Goal: Task Accomplishment & Management: Manage account settings

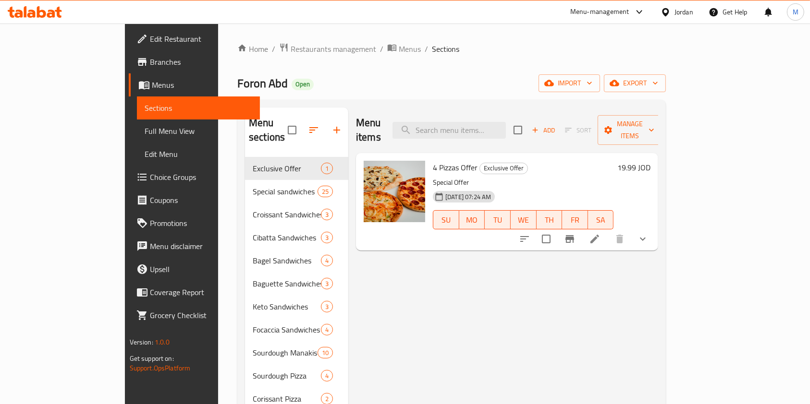
click at [608, 230] on li at bounding box center [594, 238] width 27 height 17
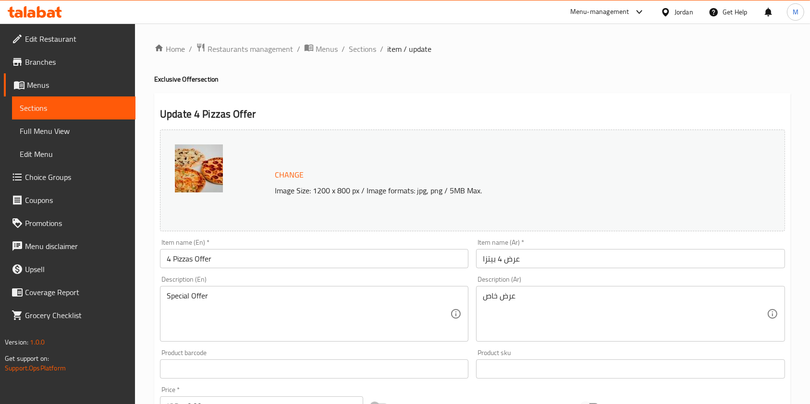
scroll to position [192, 0]
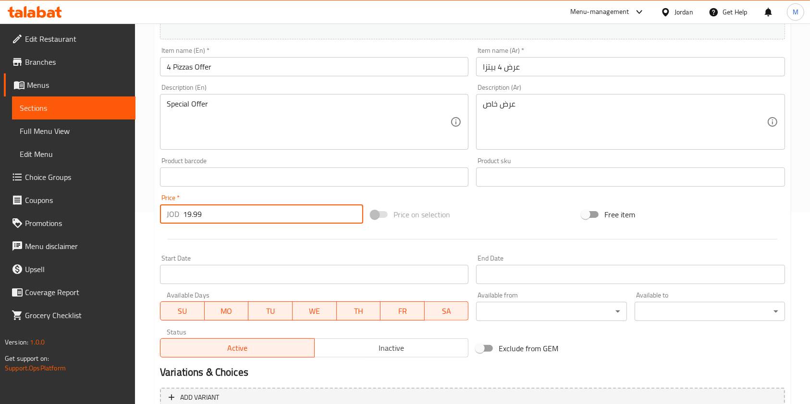
drag, startPoint x: 220, startPoint y: 218, endPoint x: 0, endPoint y: 190, distance: 222.1
click at [0, 206] on div "Edit Restaurant Branches Menus Sections Full Menu View Edit Menu Choice Groups …" at bounding box center [405, 232] width 810 height 803
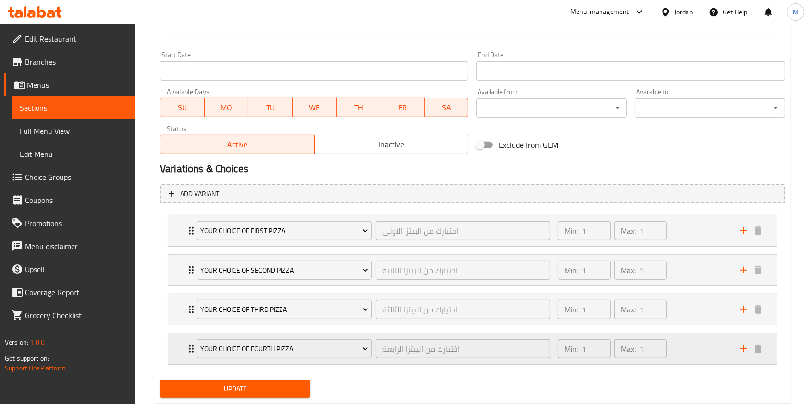
scroll to position [422, 0]
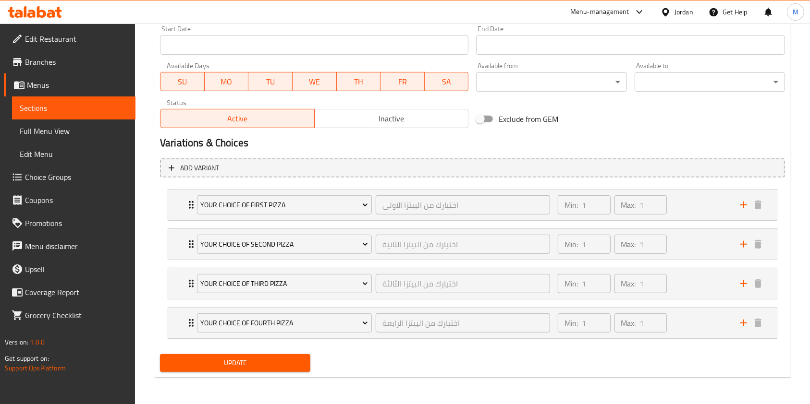
type input "28.56"
click at [217, 359] on span "Update" at bounding box center [235, 363] width 135 height 12
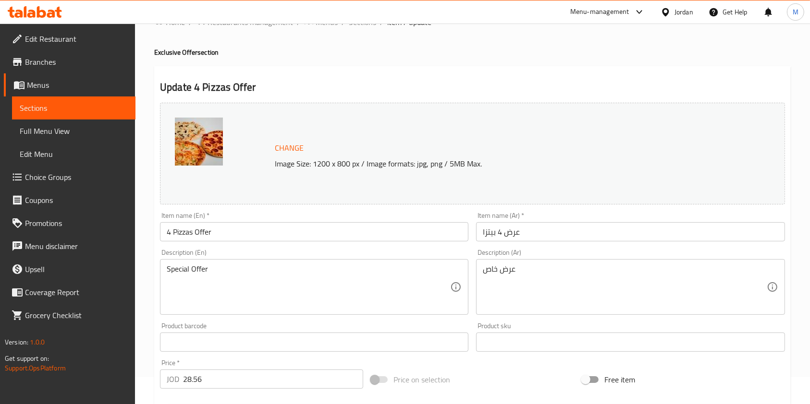
scroll to position [0, 0]
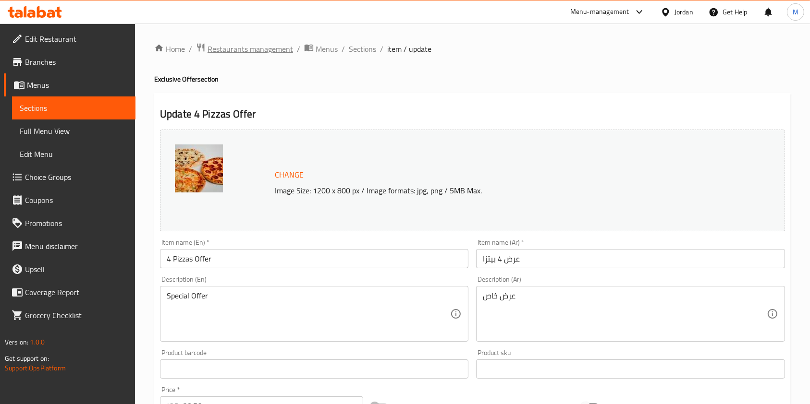
click at [273, 50] on span "Restaurants management" at bounding box center [249, 49] width 85 height 12
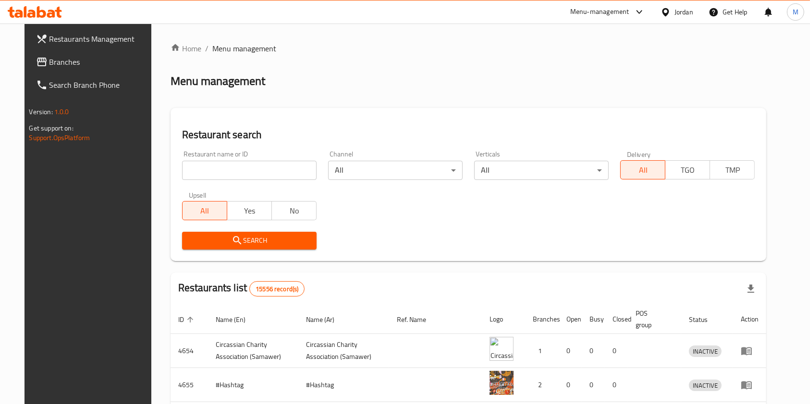
click at [265, 170] on input "search" at bounding box center [249, 170] width 134 height 19
type input "sow co"
click button "Search" at bounding box center [249, 241] width 134 height 18
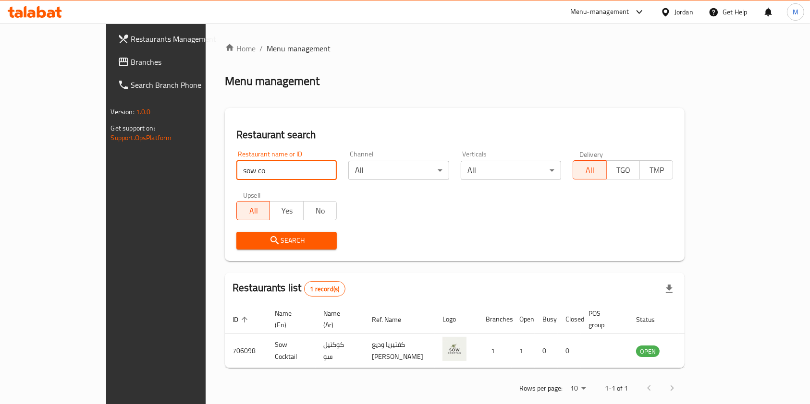
scroll to position [5, 0]
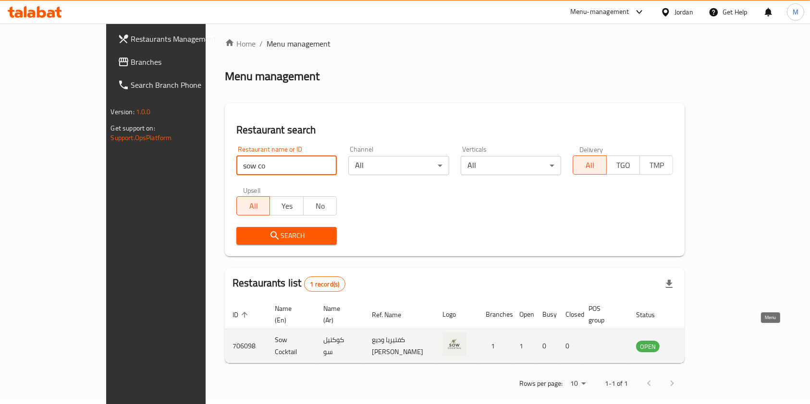
click at [697, 343] on icon "enhanced table" at bounding box center [692, 347] width 11 height 8
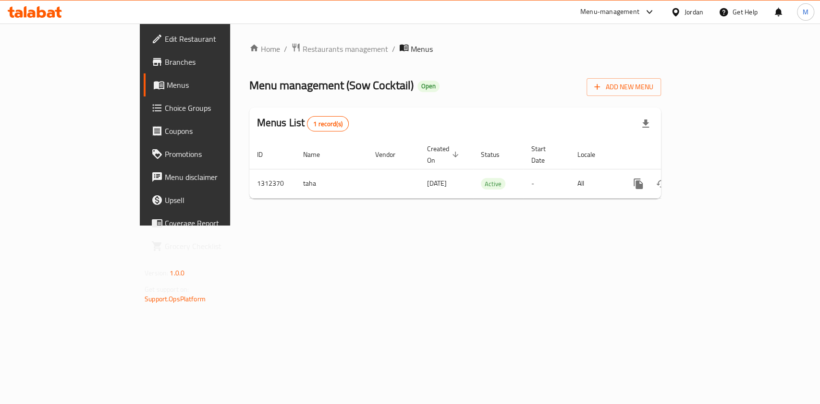
click at [165, 67] on span "Branches" at bounding box center [217, 62] width 104 height 12
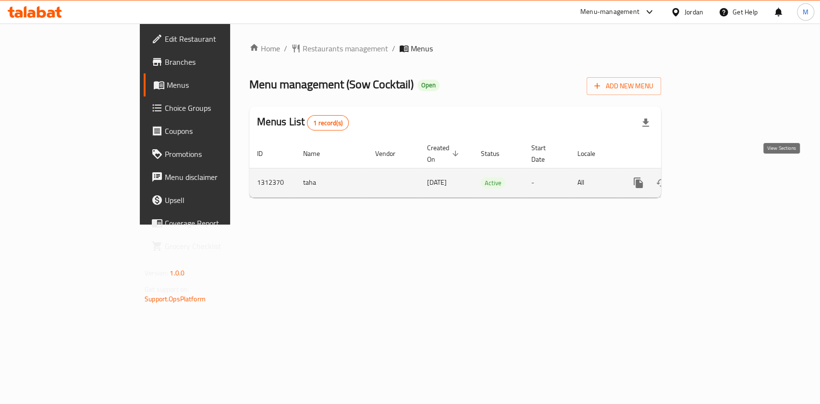
click at [713, 177] on icon "enhanced table" at bounding box center [708, 183] width 12 height 12
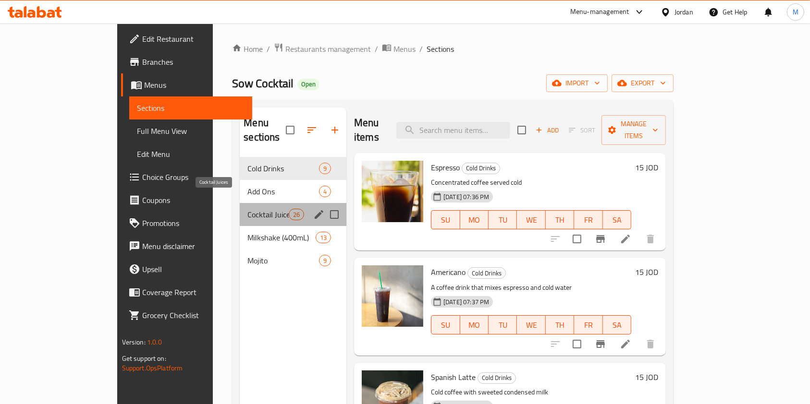
click at [247, 209] on span "Cocktail Juices" at bounding box center [267, 215] width 41 height 12
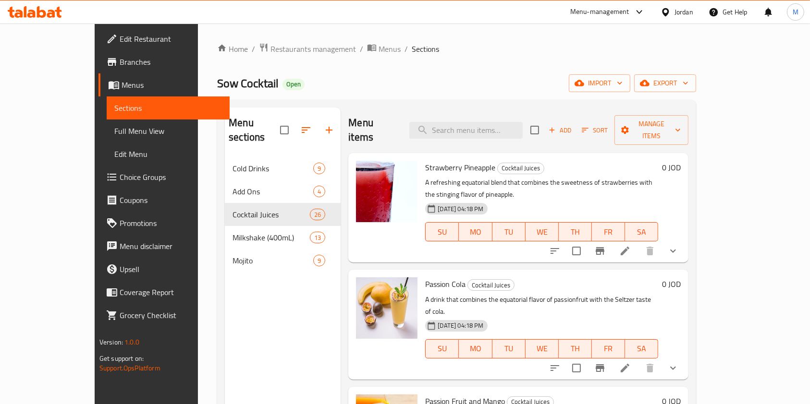
click at [684, 240] on button "show more" at bounding box center [672, 251] width 23 height 23
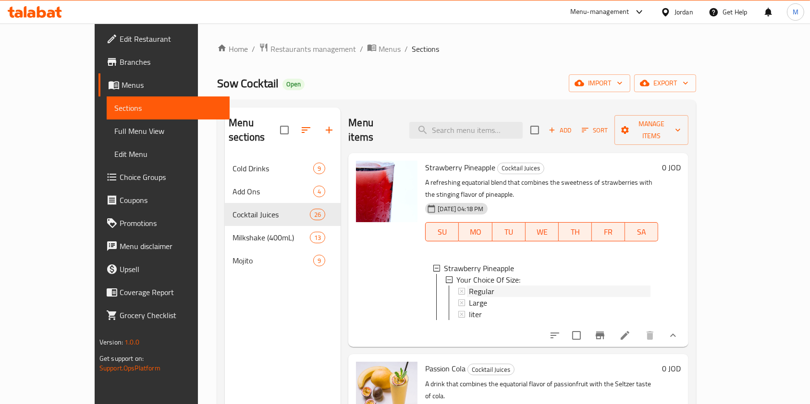
click at [469, 286] on span "Regular" at bounding box center [481, 292] width 25 height 12
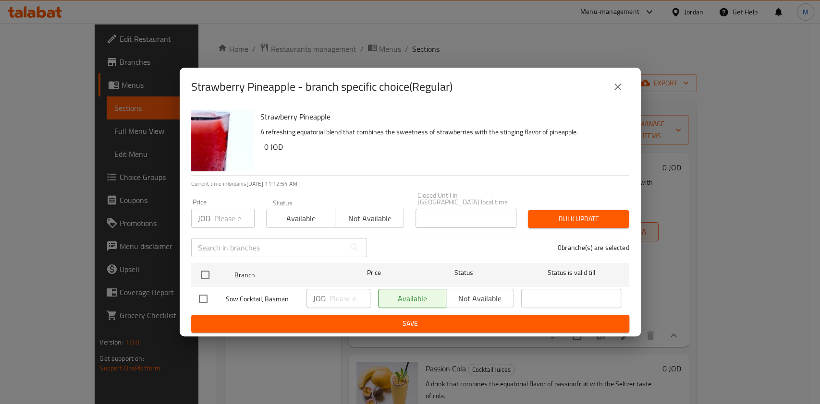
click at [621, 85] on icon "close" at bounding box center [618, 87] width 12 height 12
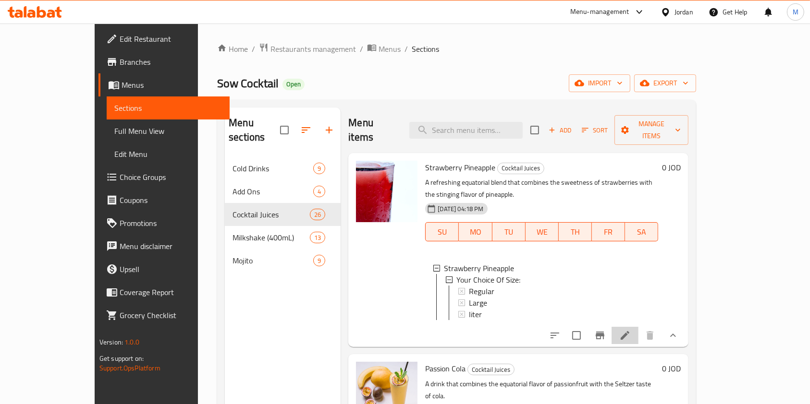
click at [638, 327] on li at bounding box center [624, 335] width 27 height 17
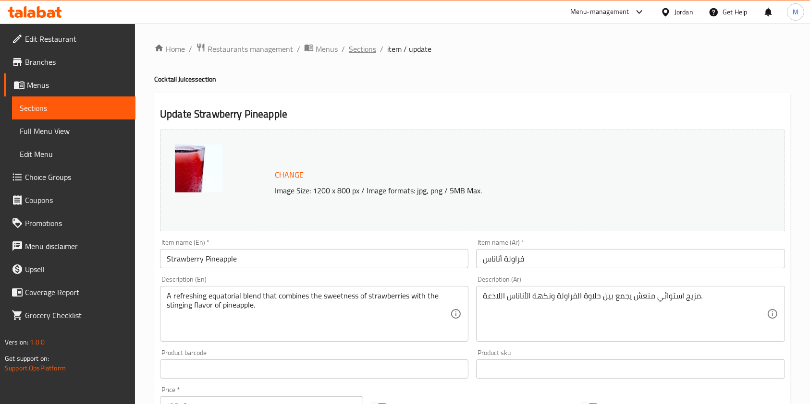
click at [360, 44] on span "Sections" at bounding box center [362, 49] width 27 height 12
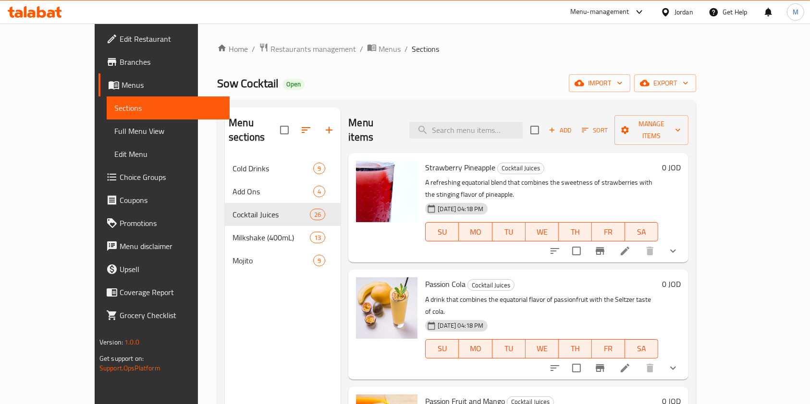
scroll to position [64, 0]
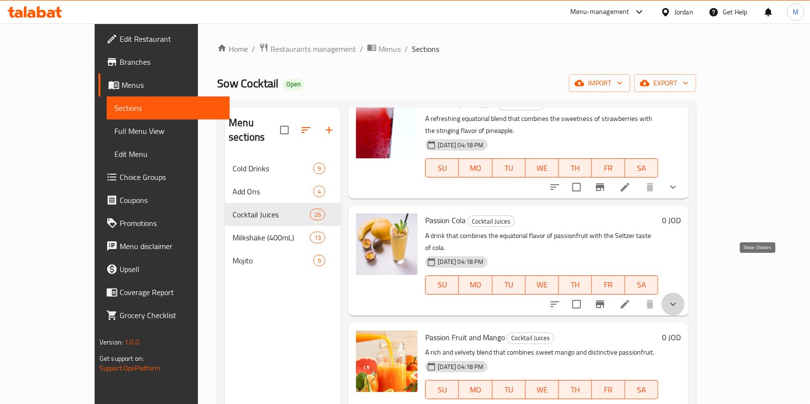
click at [679, 299] on icon "show more" at bounding box center [673, 305] width 12 height 12
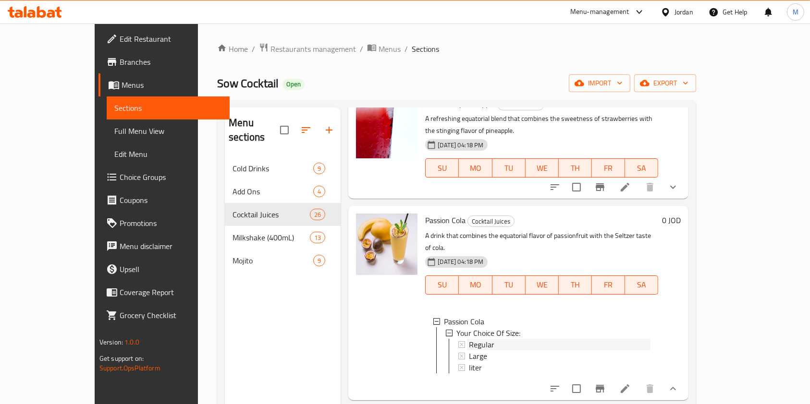
click at [480, 339] on div "Regular" at bounding box center [560, 345] width 182 height 12
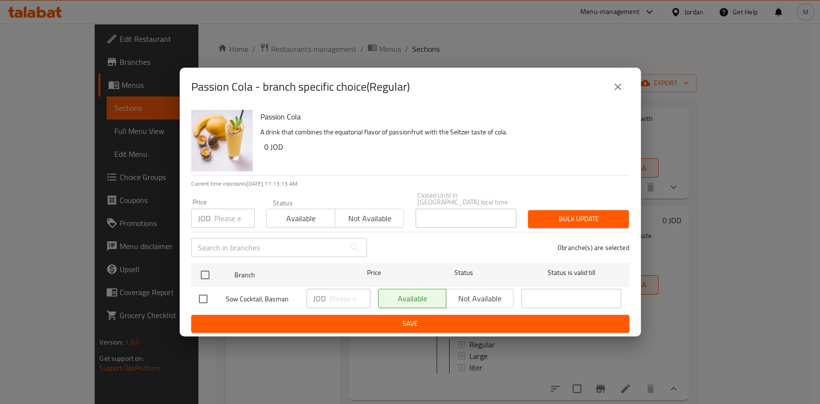
click at [630, 95] on div "Passion Cola - branch specific choice(Regular)" at bounding box center [410, 87] width 461 height 38
click at [610, 90] on button "close" at bounding box center [617, 86] width 23 height 23
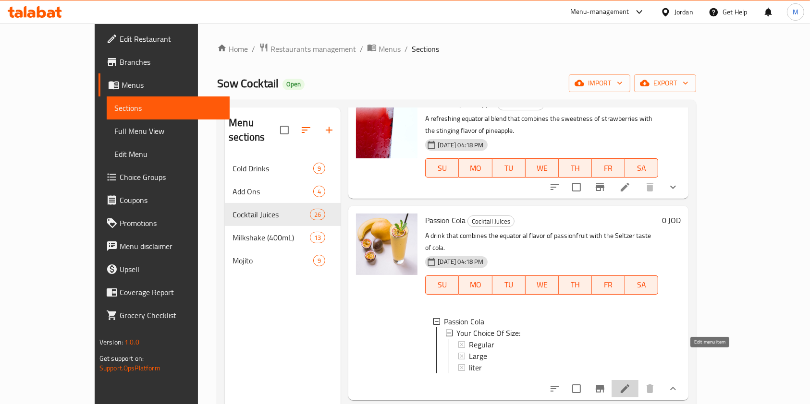
click at [630, 383] on icon at bounding box center [625, 389] width 12 height 12
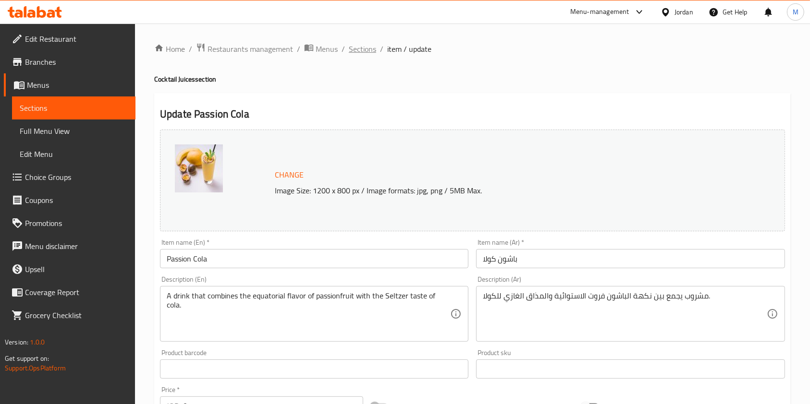
click at [355, 44] on span "Sections" at bounding box center [362, 49] width 27 height 12
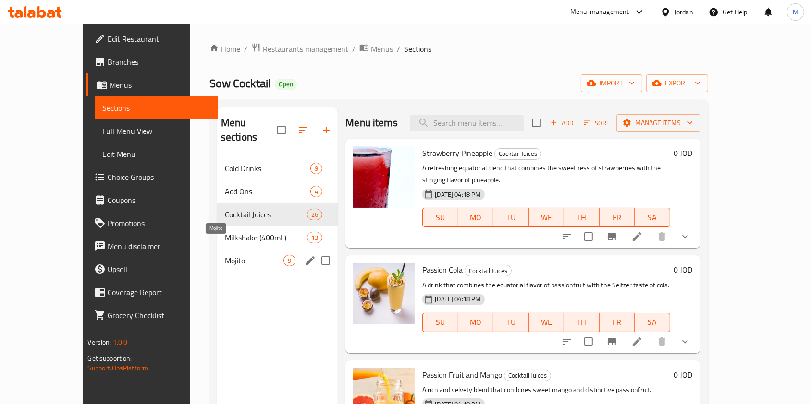
click at [225, 255] on span "Mojito" at bounding box center [254, 261] width 59 height 12
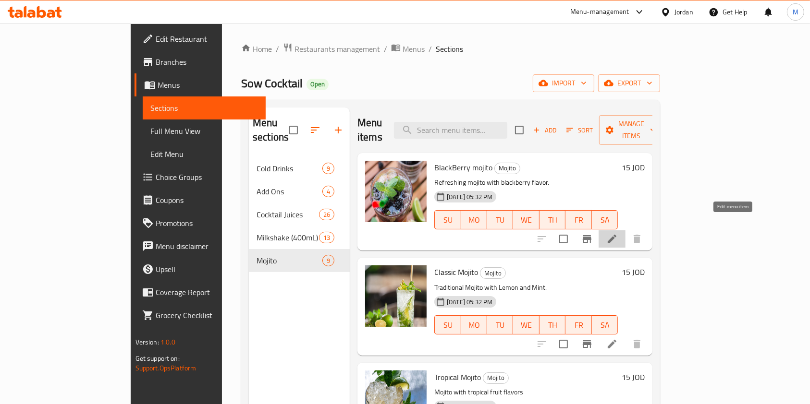
click at [616, 235] on icon at bounding box center [611, 239] width 9 height 9
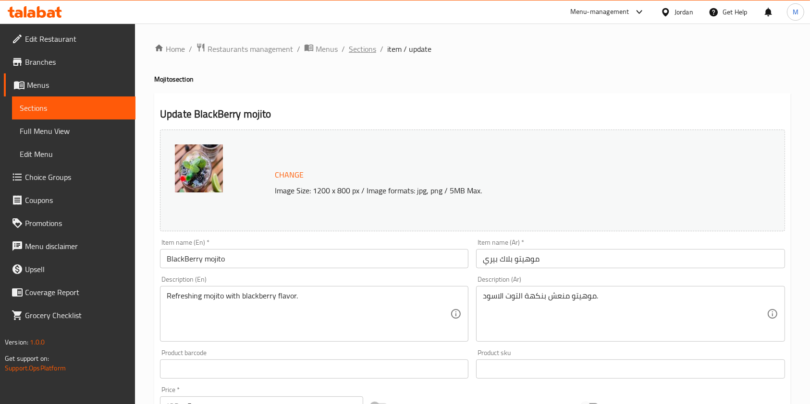
click at [369, 49] on span "Sections" at bounding box center [362, 49] width 27 height 12
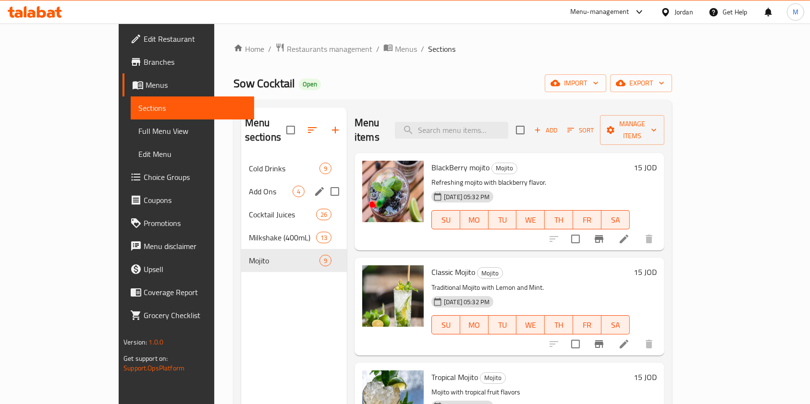
click at [241, 187] on div "Add Ons 4" at bounding box center [294, 191] width 106 height 23
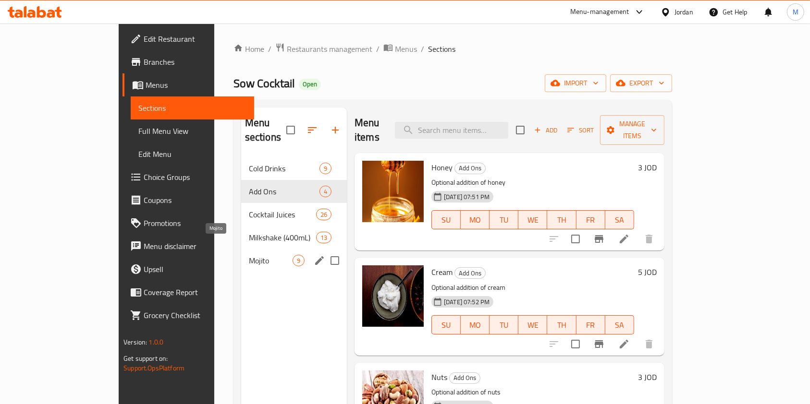
click at [249, 255] on span "Mojito" at bounding box center [271, 261] width 44 height 12
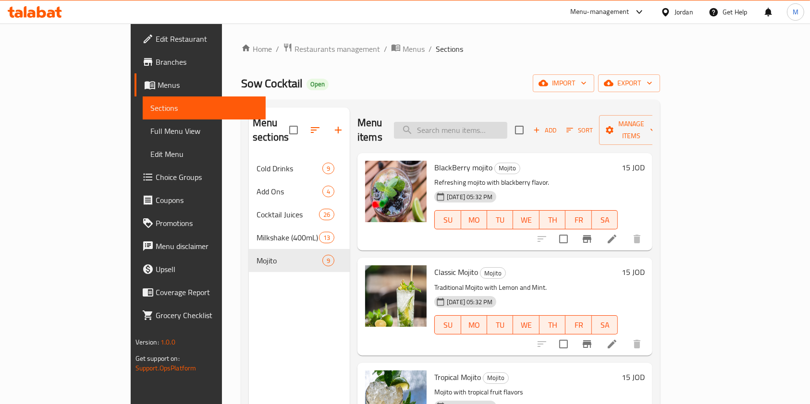
click at [493, 129] on input "search" at bounding box center [450, 130] width 113 height 17
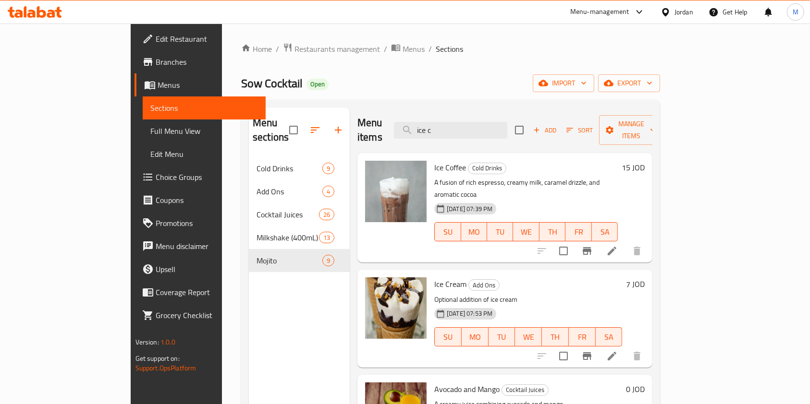
click at [516, 43] on ol "Home / Restaurants management / Menus / Sections" at bounding box center [450, 49] width 419 height 12
drag, startPoint x: 481, startPoint y: 126, endPoint x: 224, endPoint y: 74, distance: 262.6
click at [254, 81] on div "Home / Restaurants management / Menus / Sections Sow Cocktail Open import expor…" at bounding box center [450, 281] width 419 height 477
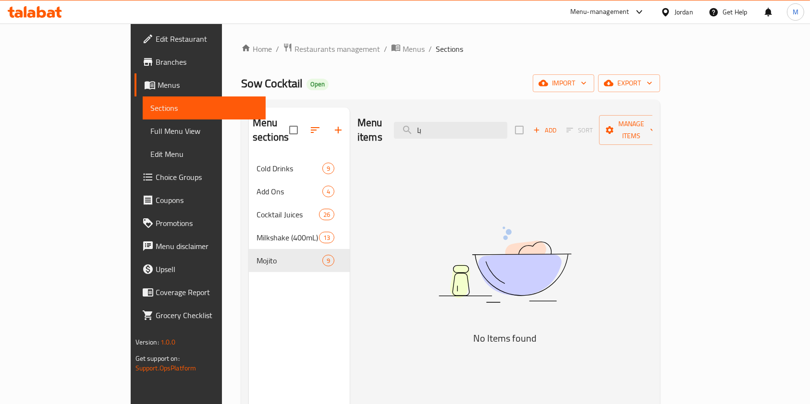
type input "ب"
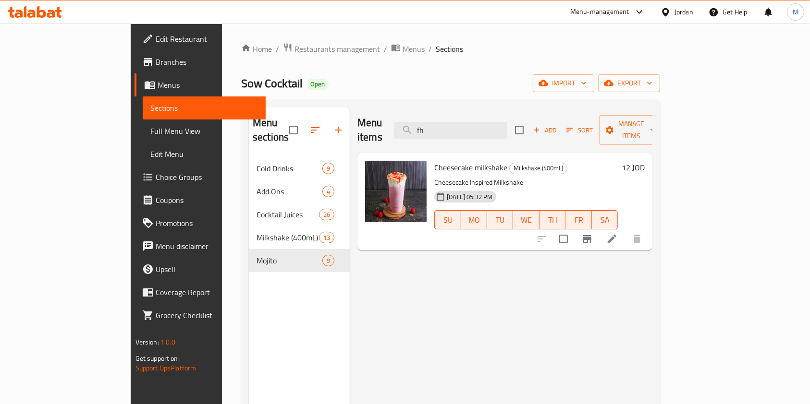
type input "f"
type input "ك"
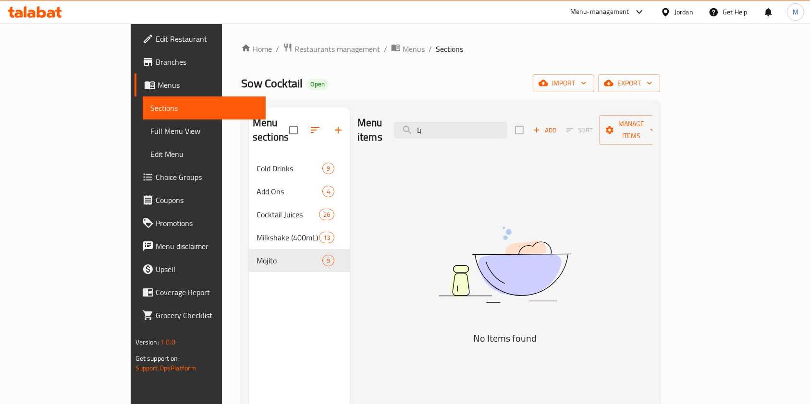
type input "ب"
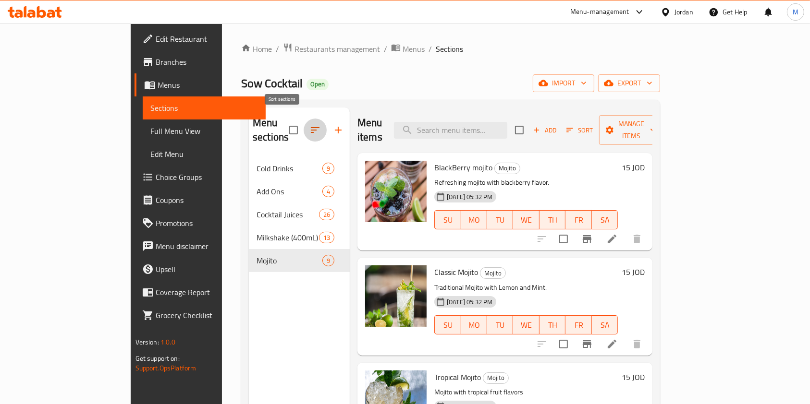
click at [309, 127] on icon "button" at bounding box center [315, 130] width 12 height 12
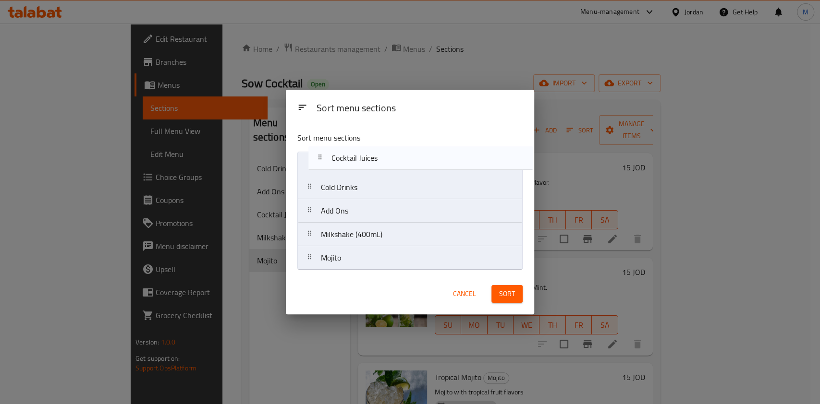
drag, startPoint x: 354, startPoint y: 221, endPoint x: 365, endPoint y: 161, distance: 61.5
click at [365, 161] on nav "Cold Drinks Add Ons Cocktail Juices Milkshake (400mL) Mojito" at bounding box center [409, 211] width 225 height 119
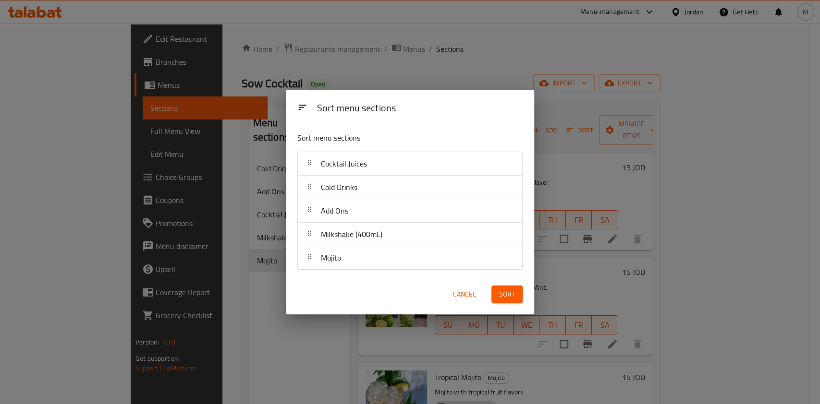
click at [503, 291] on span "Sort" at bounding box center [507, 295] width 16 height 12
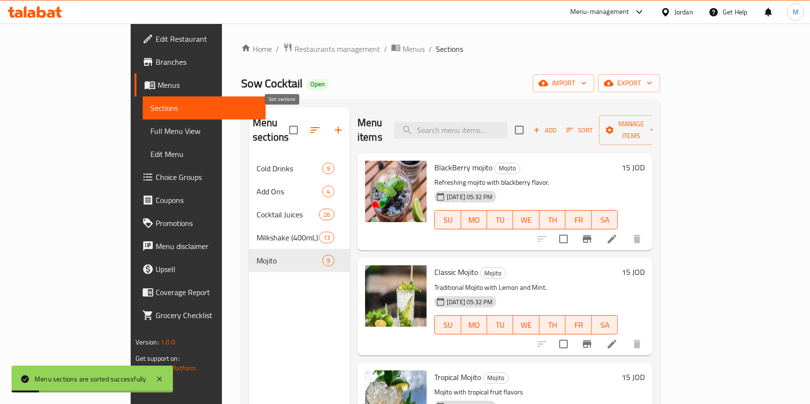
click at [303, 122] on button "button" at bounding box center [314, 130] width 23 height 23
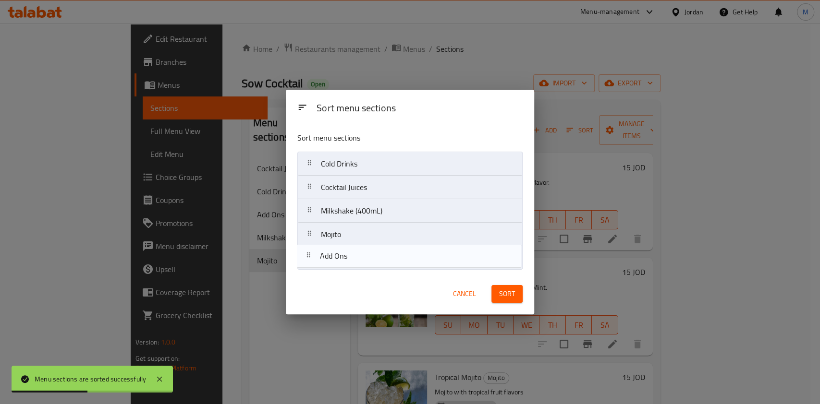
drag, startPoint x: 330, startPoint y: 191, endPoint x: 328, endPoint y: 263, distance: 72.5
click at [328, 263] on nav "Cold Drinks Add Ons Cocktail Juices Milkshake (400mL) Mojito" at bounding box center [409, 211] width 225 height 119
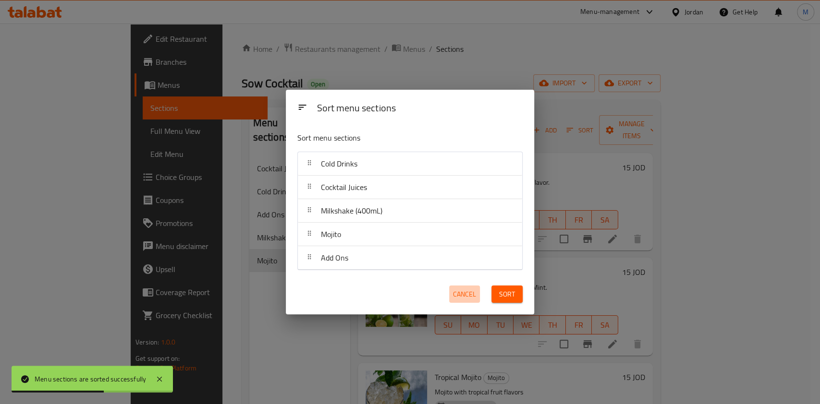
click at [457, 294] on span "Cancel" at bounding box center [464, 295] width 23 height 12
